Goal: Task Accomplishment & Management: Use online tool/utility

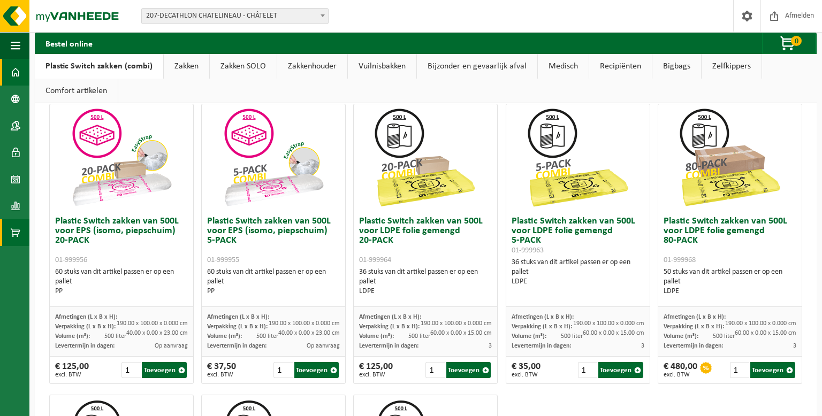
click at [21, 74] on link "Dashboard" at bounding box center [14, 72] width 29 height 27
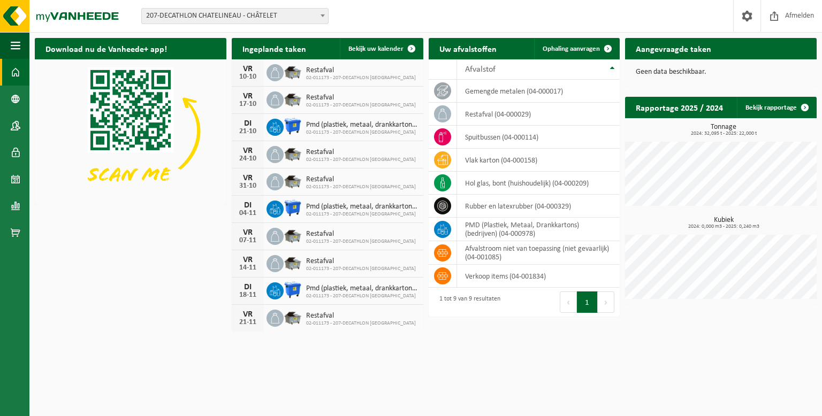
click at [606, 299] on button "Volgende" at bounding box center [606, 302] width 17 height 21
click at [582, 300] on button "1" at bounding box center [587, 302] width 21 height 21
click at [500, 299] on div "1 tot 9 van 9 resultaten" at bounding box center [477, 302] width 96 height 29
click at [609, 68] on th "Afvalstof" at bounding box center [538, 69] width 163 height 20
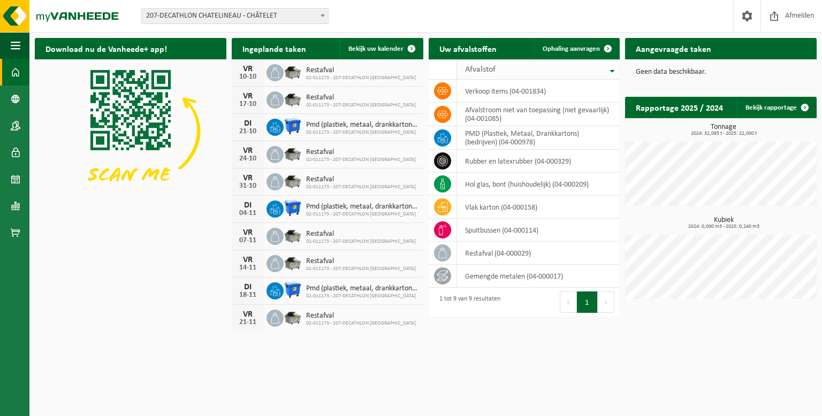
click at [610, 69] on th "Afvalstof" at bounding box center [538, 69] width 163 height 20
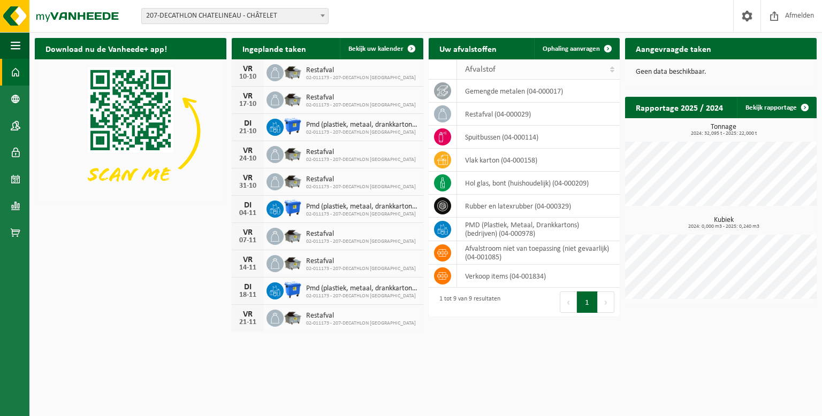
click at [610, 69] on th "Afvalstof" at bounding box center [538, 69] width 163 height 20
click at [611, 69] on th "Afvalstof" at bounding box center [538, 69] width 163 height 20
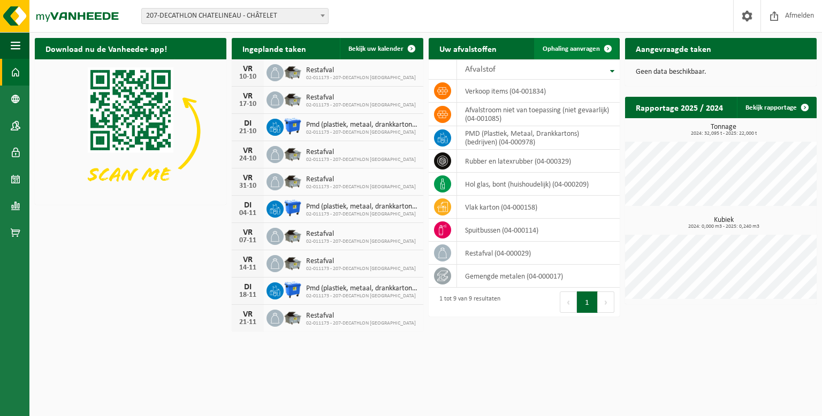
click at [601, 51] on span at bounding box center [607, 48] width 21 height 21
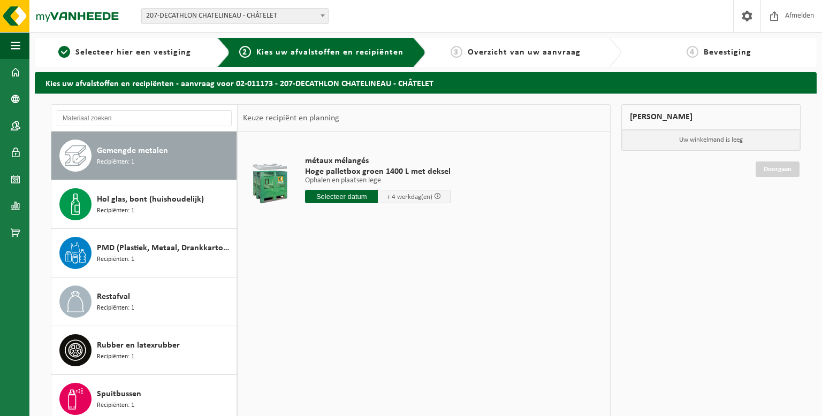
click at [441, 194] on span at bounding box center [437, 196] width 7 height 7
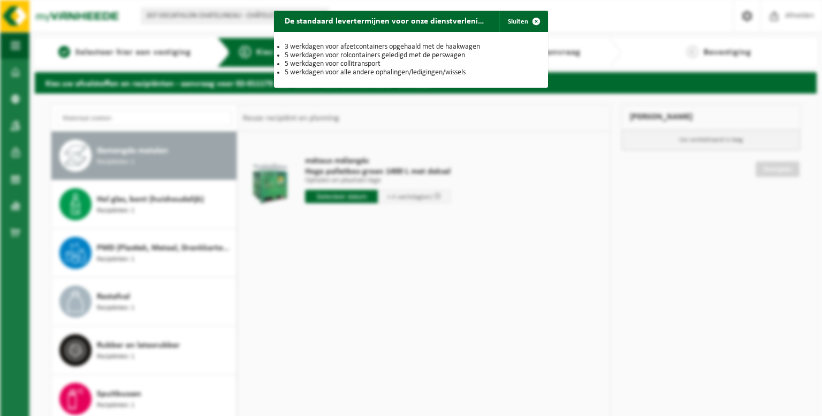
click at [442, 195] on div "De standaard levertermijnen voor onze dienstverlening zijn: Sluiten 3 werkdagen…" at bounding box center [411, 208] width 822 height 416
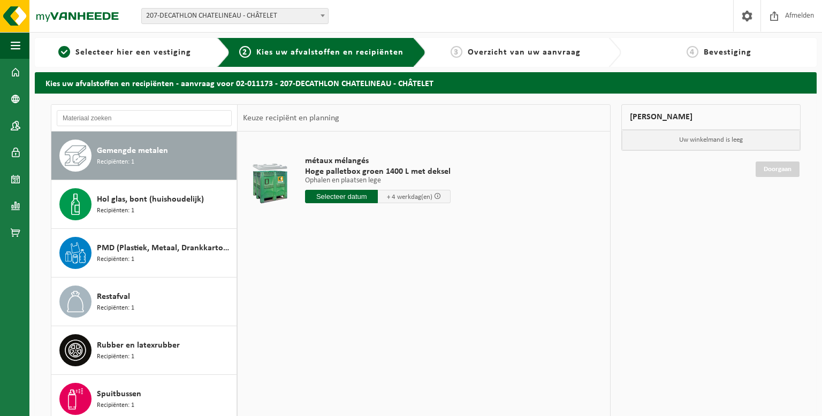
click at [441, 195] on span at bounding box center [437, 196] width 7 height 7
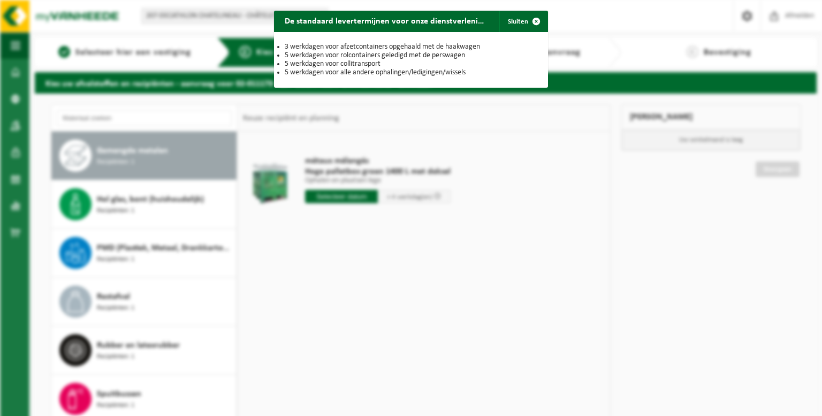
click at [449, 259] on div "De standaard levertermijnen voor onze dienstverlening zijn: Sluiten 3 werkdagen…" at bounding box center [411, 208] width 822 height 416
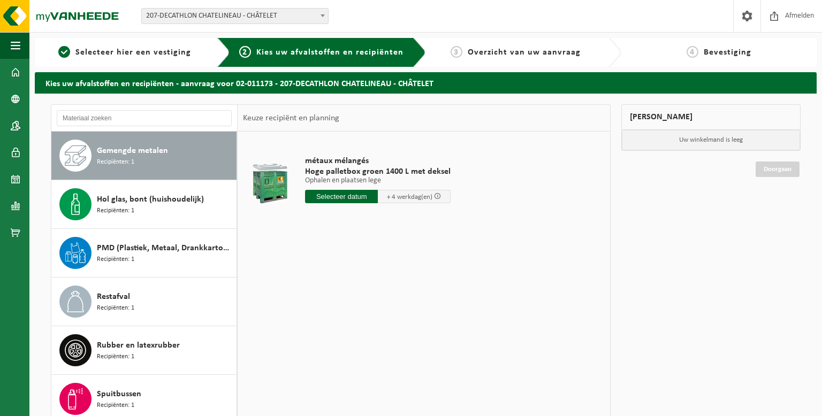
click at [481, 218] on td "métaux mélangés Hoge palletbox groen 1400 L met deksel Ophalen en plaatsen lege…" at bounding box center [450, 182] width 307 height 90
click at [399, 285] on div "métaux mélangés Hoge palletbox groen 1400 L met deksel Ophalen en plaatsen lege…" at bounding box center [424, 292] width 373 height 321
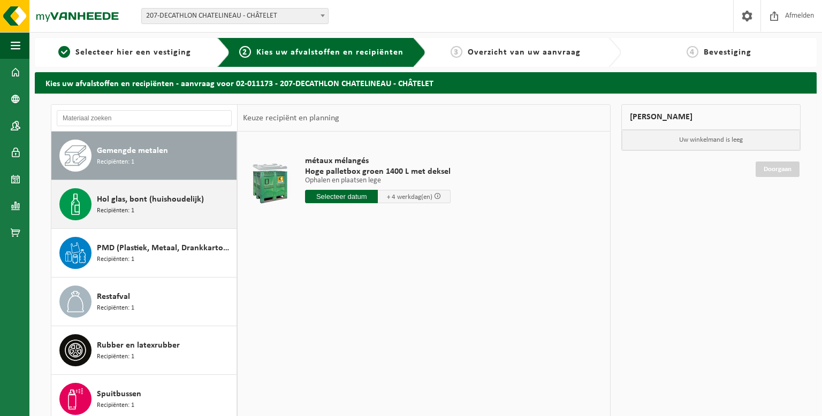
click at [158, 220] on div "Hol glas, bont (huishoudelijk) Recipiënten: 1" at bounding box center [144, 204] width 186 height 48
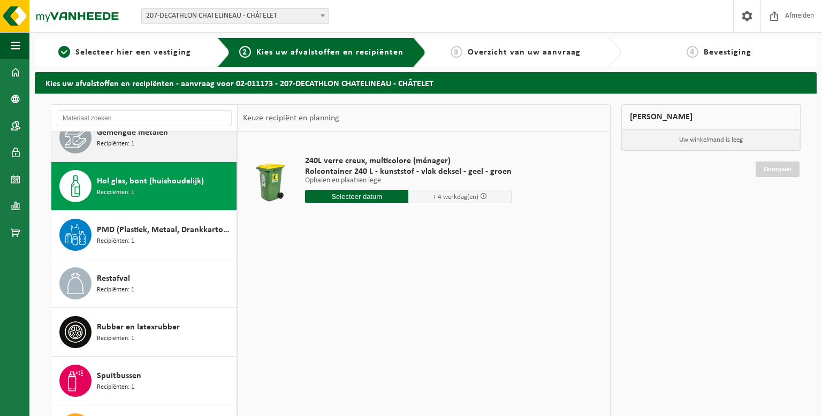
click at [161, 138] on span "Gemengde metalen" at bounding box center [132, 132] width 71 height 13
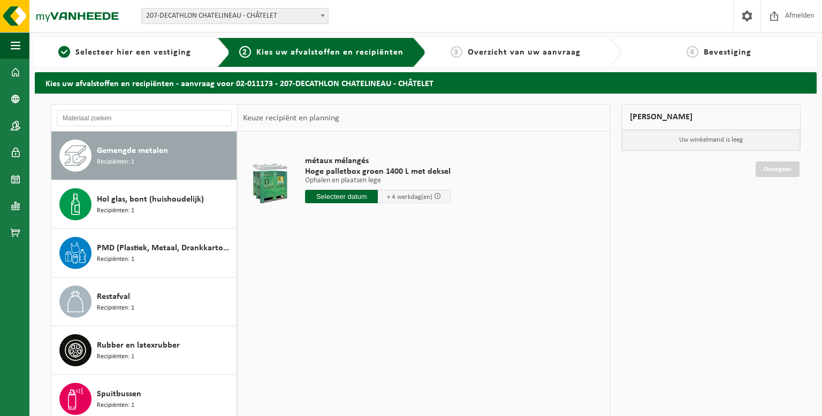
click at [403, 242] on div "métaux mélangés Hoge palletbox groen 1400 L met deksel Ophalen en plaatsen lege…" at bounding box center [424, 292] width 373 height 321
click at [8, 64] on link "Dashboard" at bounding box center [14, 72] width 29 height 27
